Goal: Check status

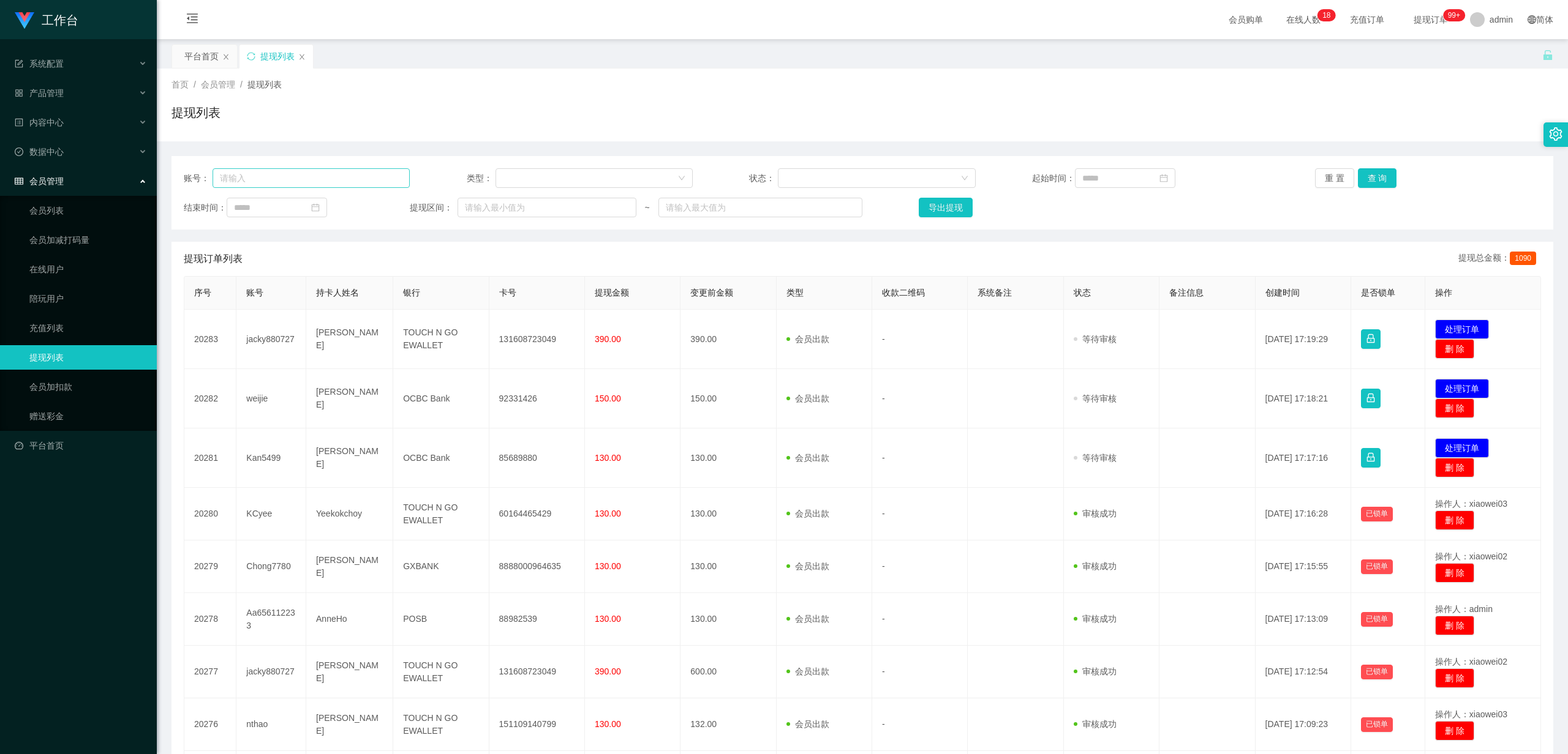
click at [308, 174] on input "text" at bounding box center [311, 178] width 198 height 20
type input "johnsontan921"
click at [1358, 180] on button "查 询" at bounding box center [1378, 178] width 39 height 20
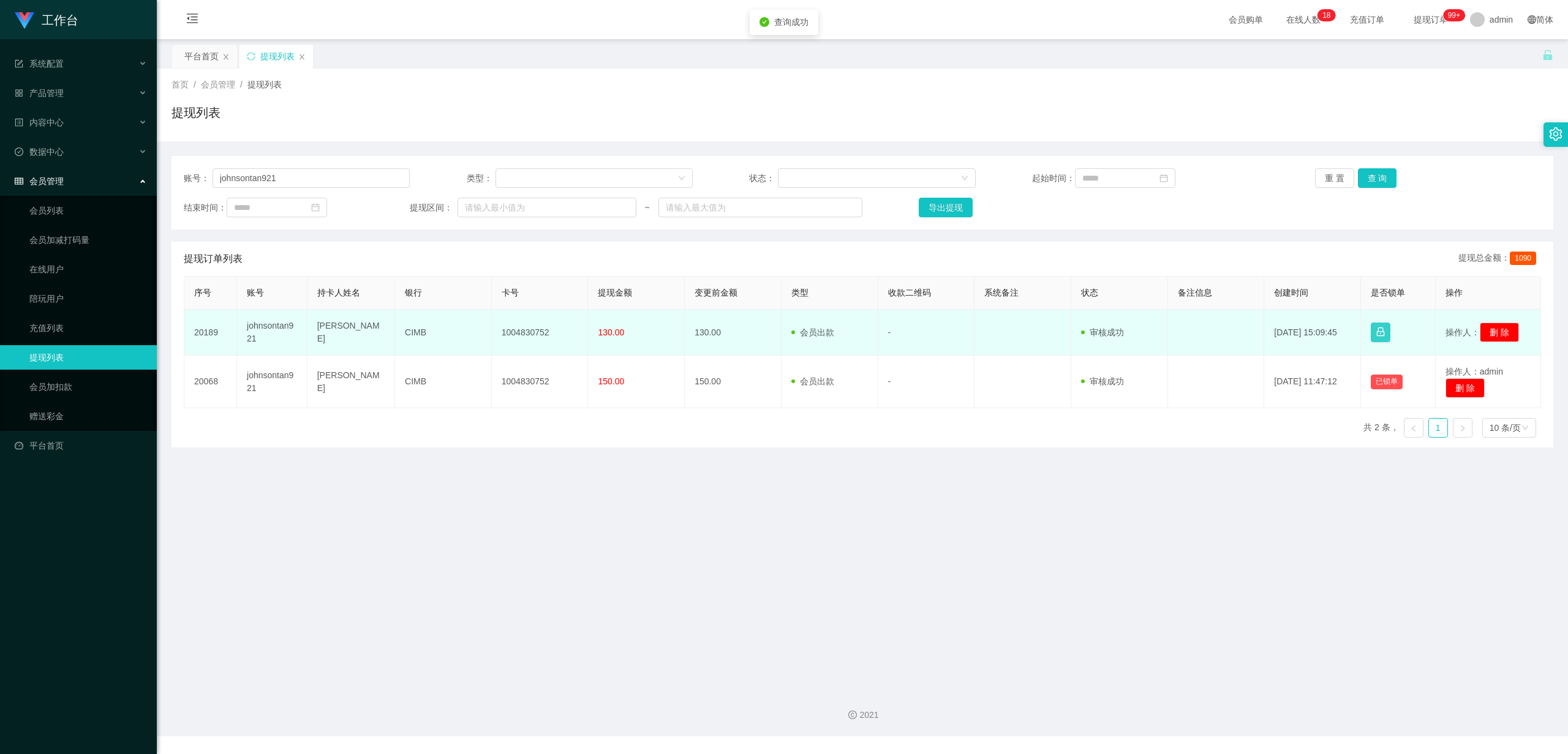
click at [1378, 338] on button "button" at bounding box center [1380, 332] width 20 height 20
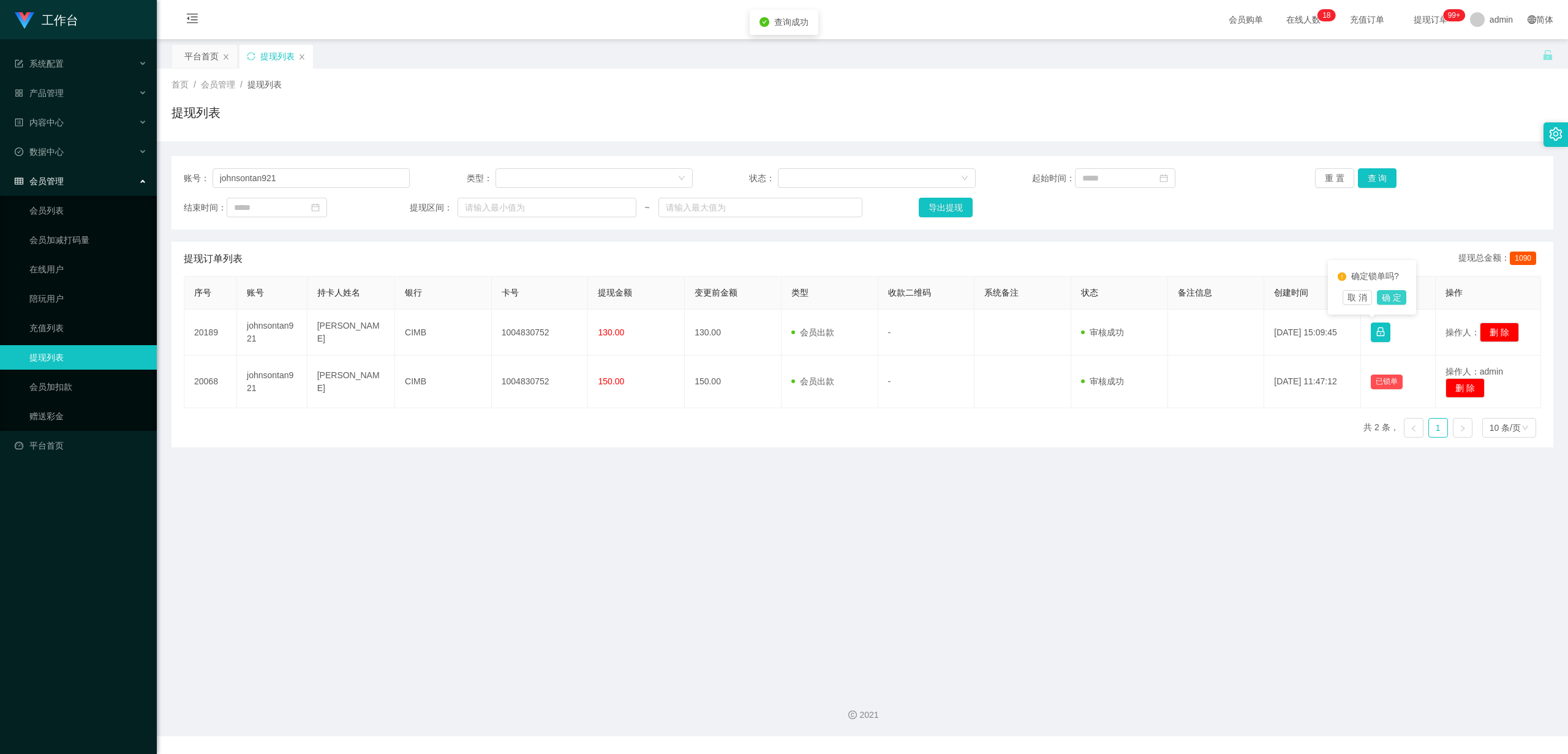
click at [1394, 301] on button "确 定" at bounding box center [1392, 298] width 29 height 15
drag, startPoint x: 502, startPoint y: 554, endPoint x: 491, endPoint y: 644, distance: 90.7
click at [502, 555] on main "关闭左侧 关闭右侧 关闭其它 刷新页面 平台首页 提现列表 首页 / 会员管理 / 提现列表 / 提现列表 账号： johnsontan921 类型： 状态：…" at bounding box center [862, 359] width 1411 height 641
click at [489, 79] on div "首页 / 会员管理 / 提现列表 /" at bounding box center [862, 85] width 1382 height 13
